Goal: Information Seeking & Learning: Learn about a topic

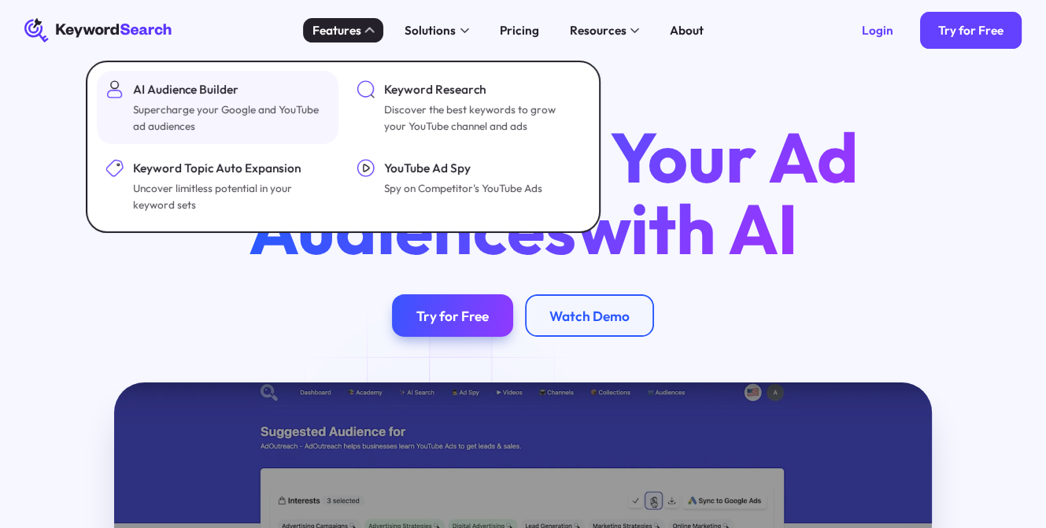
click at [156, 105] on div "Supercharge your Google and YouTube ad audiences" at bounding box center [230, 117] width 194 height 33
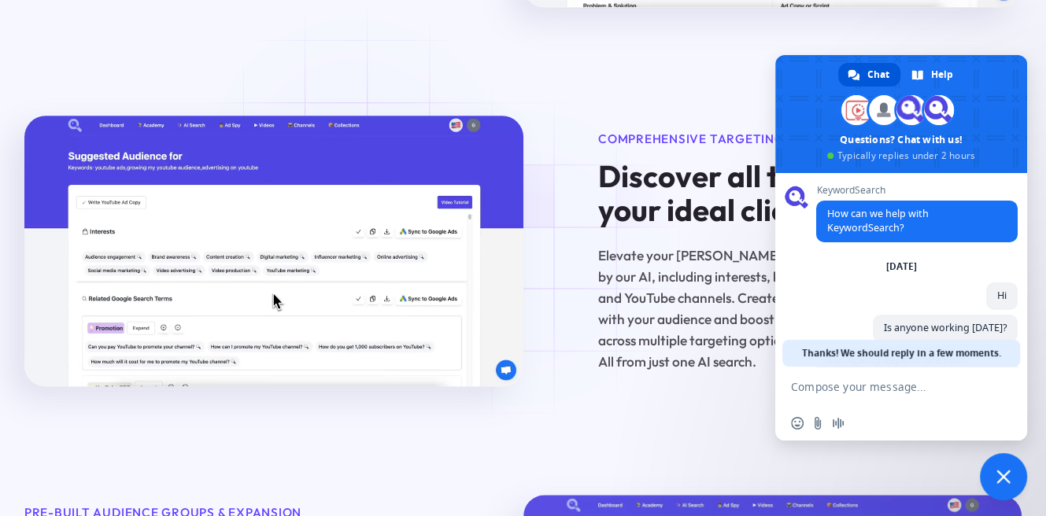
scroll to position [1416, 0]
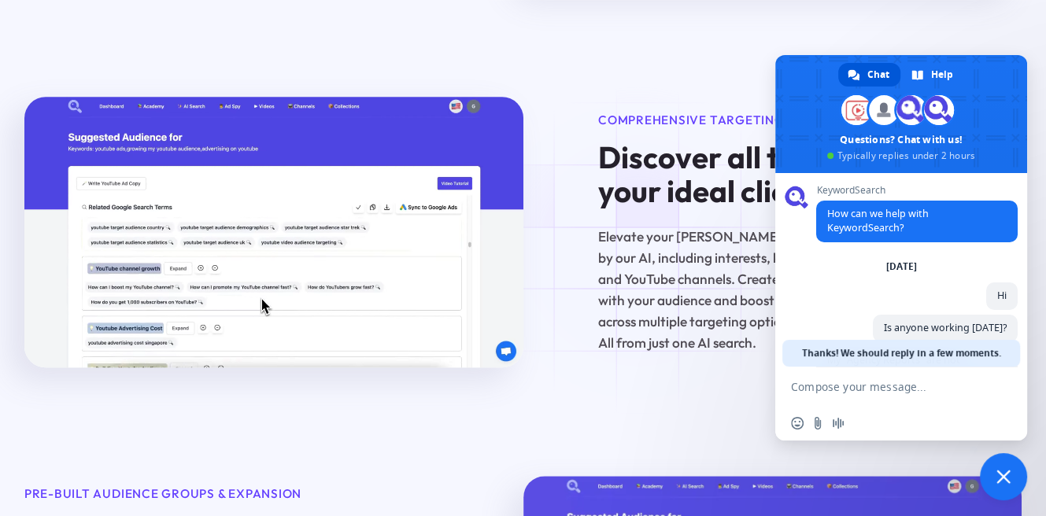
click at [1004, 474] on span "Close chat" at bounding box center [1003, 477] width 14 height 14
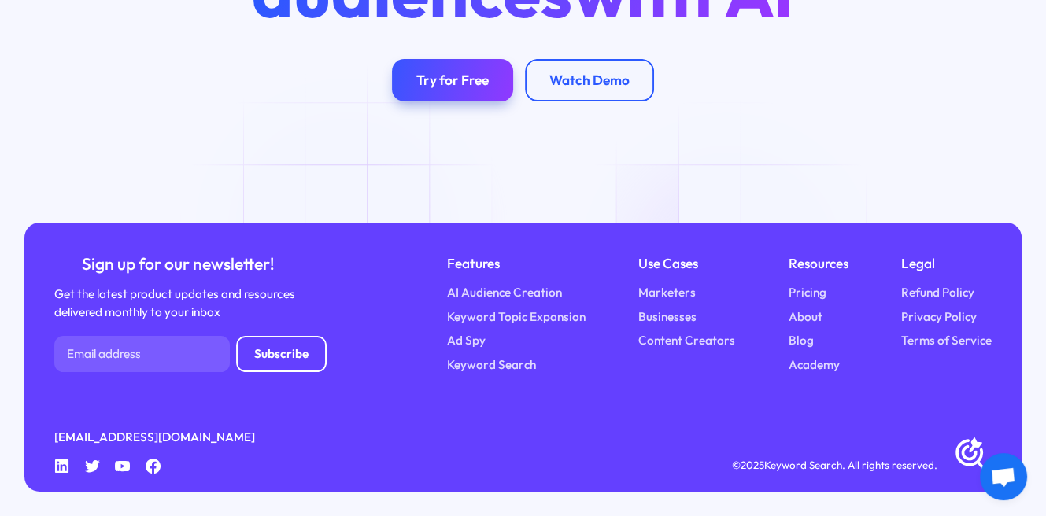
scroll to position [5076, 0]
click at [520, 296] on link "AI Audience Creation" at bounding box center [504, 292] width 115 height 18
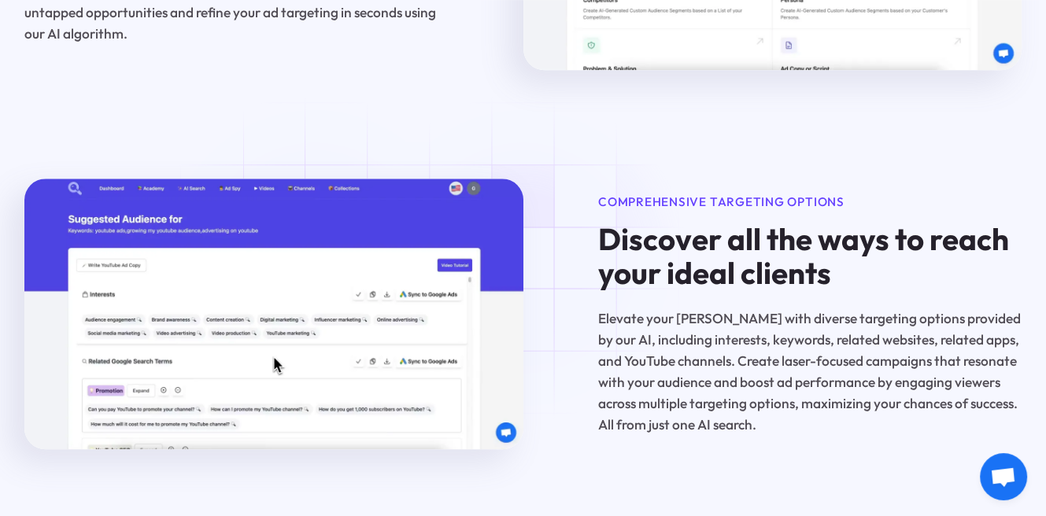
scroll to position [1574, 0]
